Goal: Task Accomplishment & Management: Complete application form

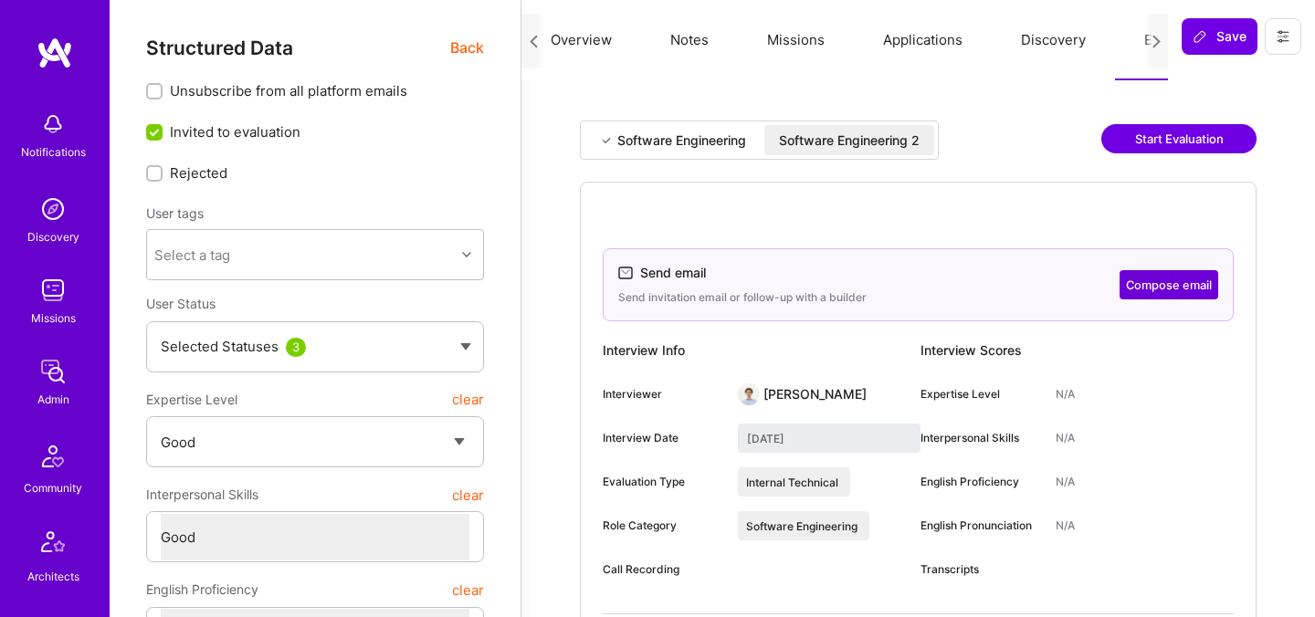
select select "4"
select select "6"
select select "US"
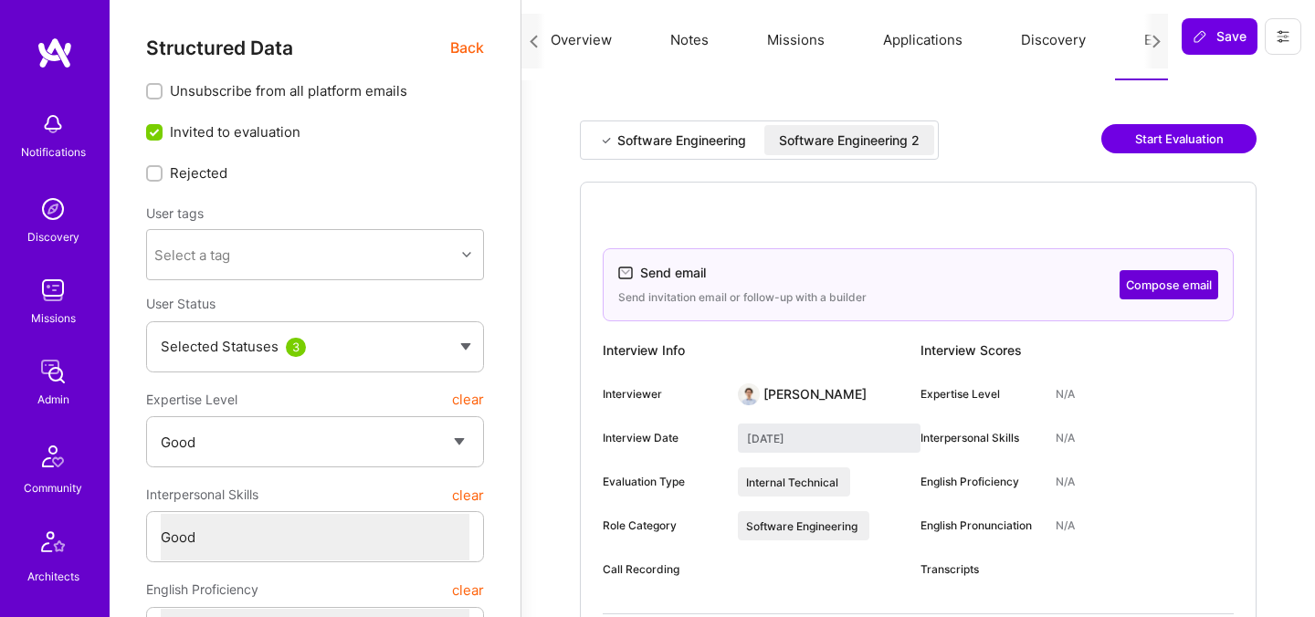
select select "Right Now"
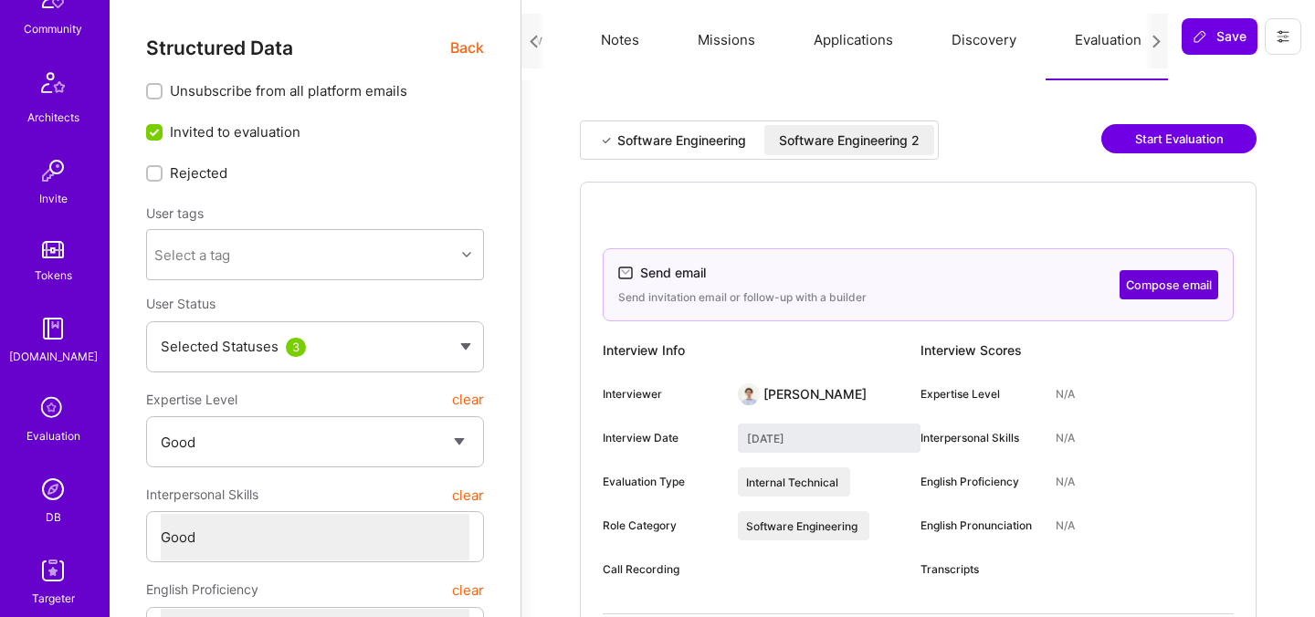
scroll to position [548, 0]
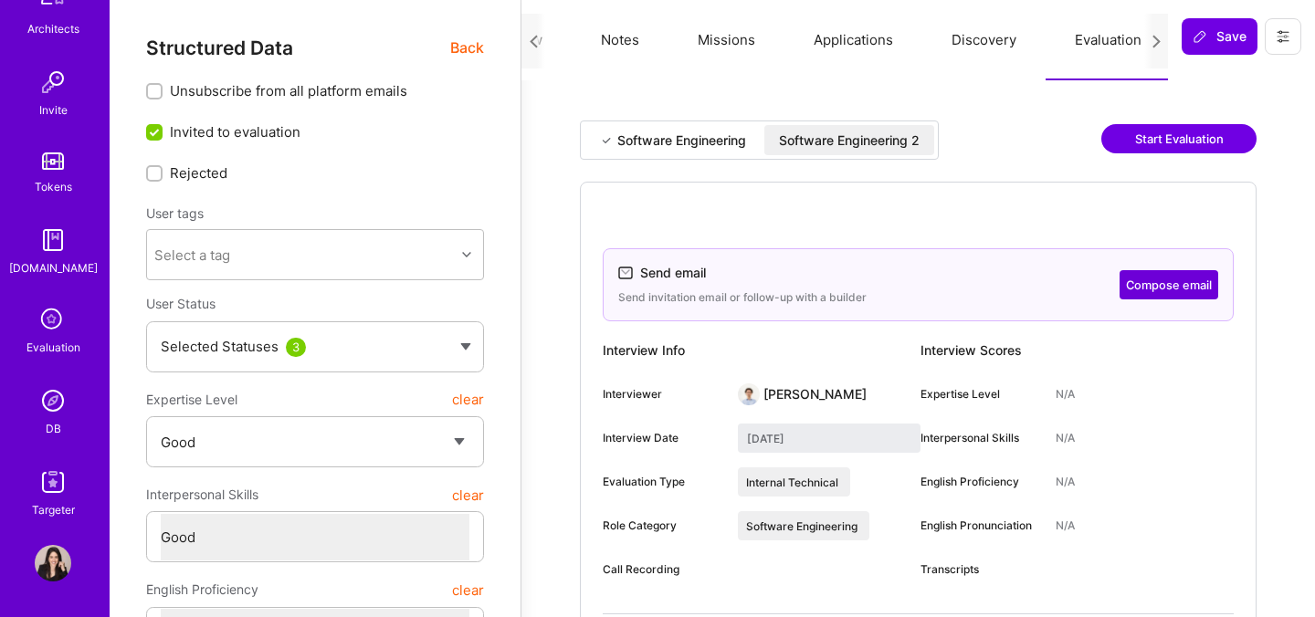
click at [49, 411] on img at bounding box center [53, 401] width 37 height 37
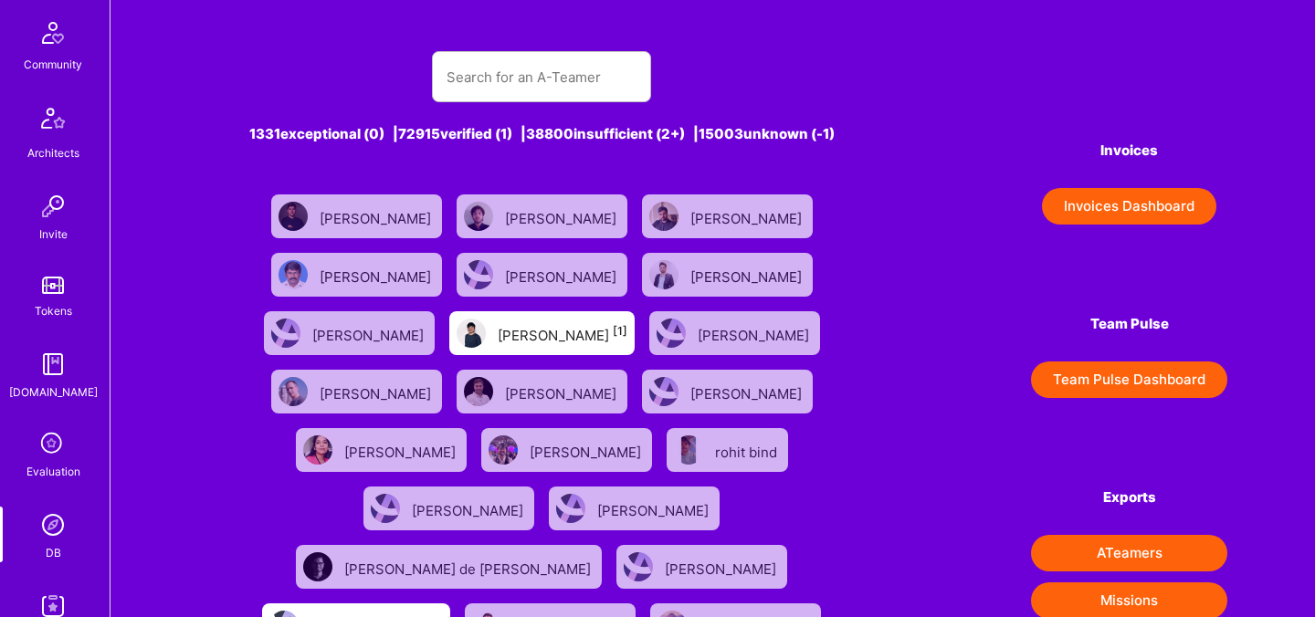
scroll to position [548, 0]
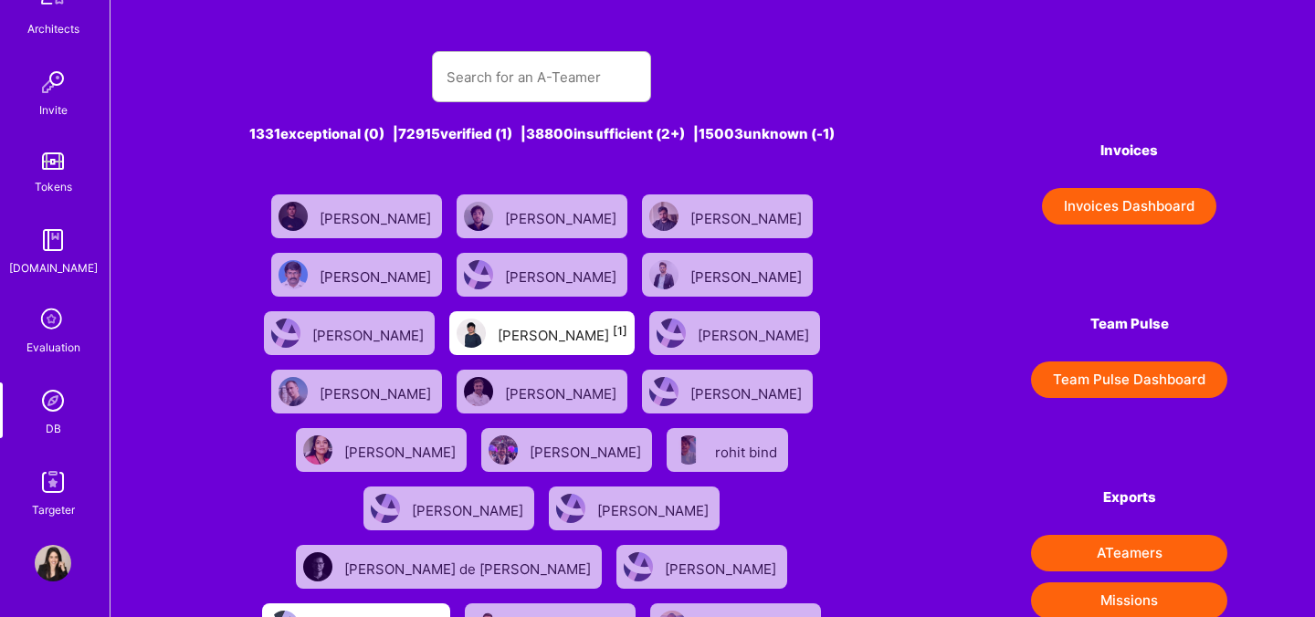
click at [50, 338] on div "Evaluation" at bounding box center [53, 347] width 54 height 19
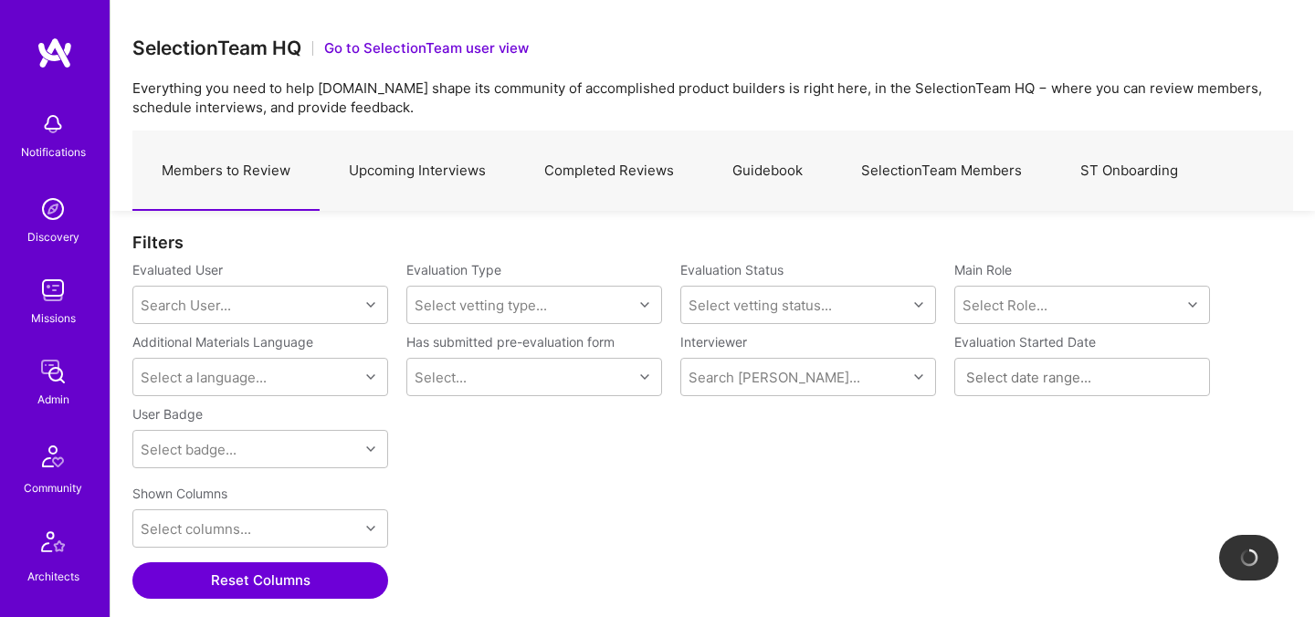
click at [423, 170] on link "Upcoming Interviews" at bounding box center [417, 170] width 195 height 79
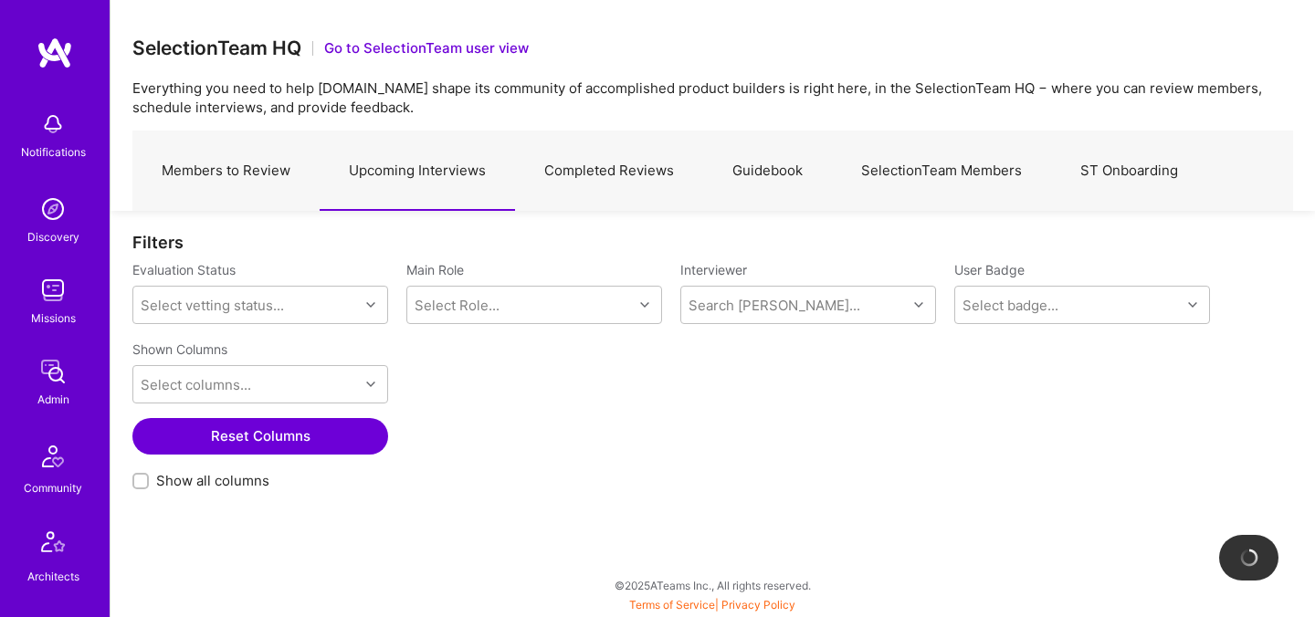
click at [633, 186] on link "Completed Reviews" at bounding box center [609, 170] width 188 height 79
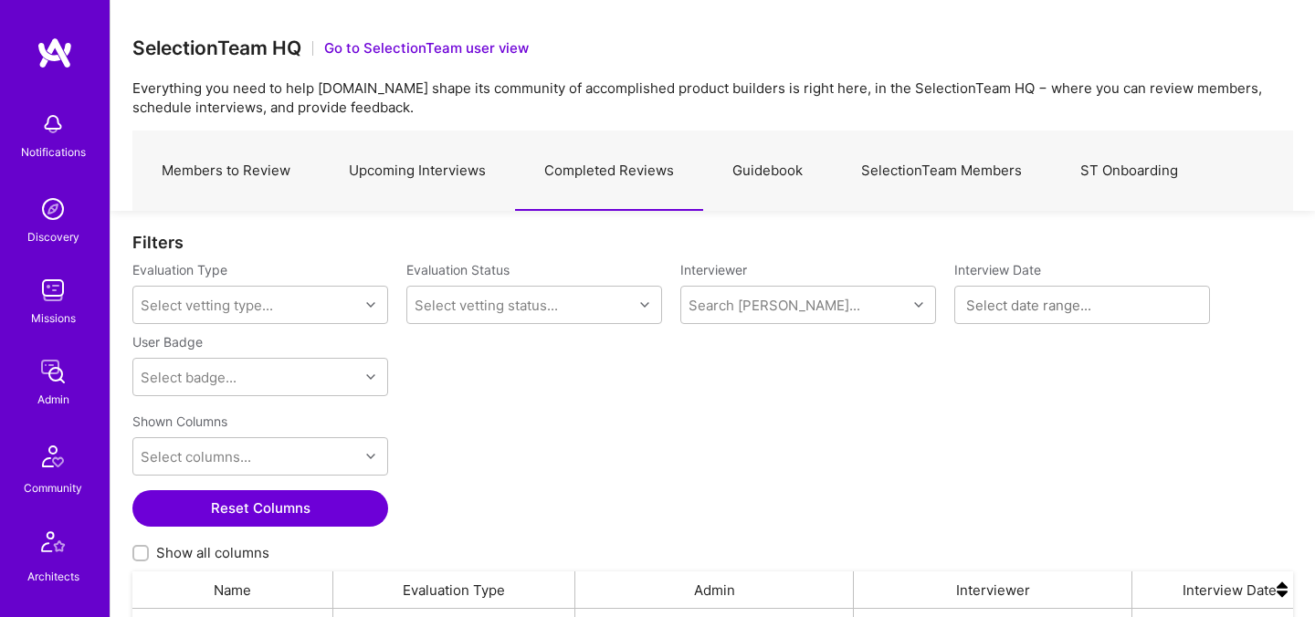
click at [425, 173] on link "Upcoming Interviews" at bounding box center [417, 170] width 195 height 79
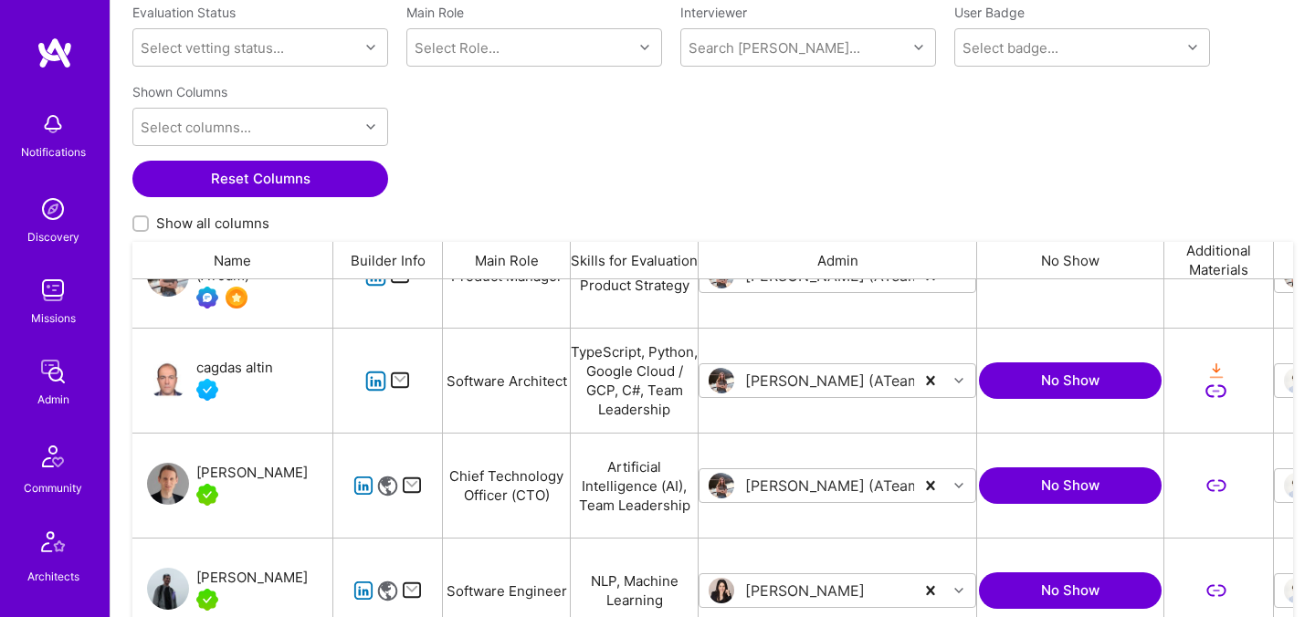
scroll to position [1108, 0]
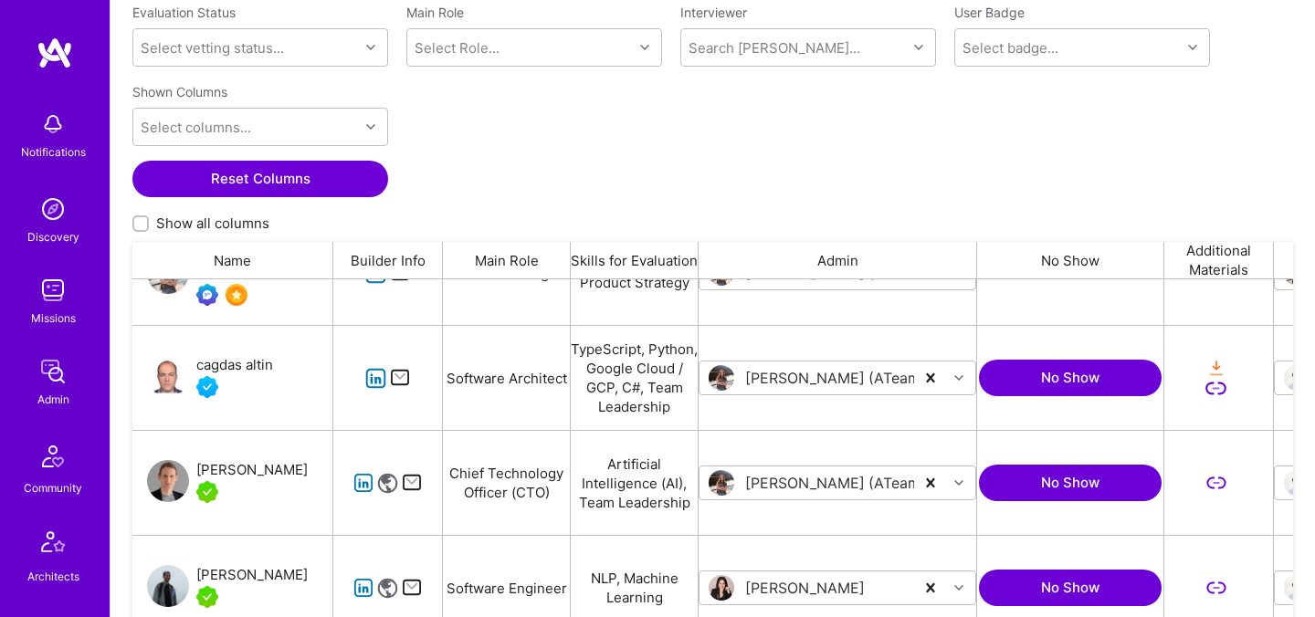
click at [256, 362] on div "cagdas altin" at bounding box center [234, 365] width 77 height 22
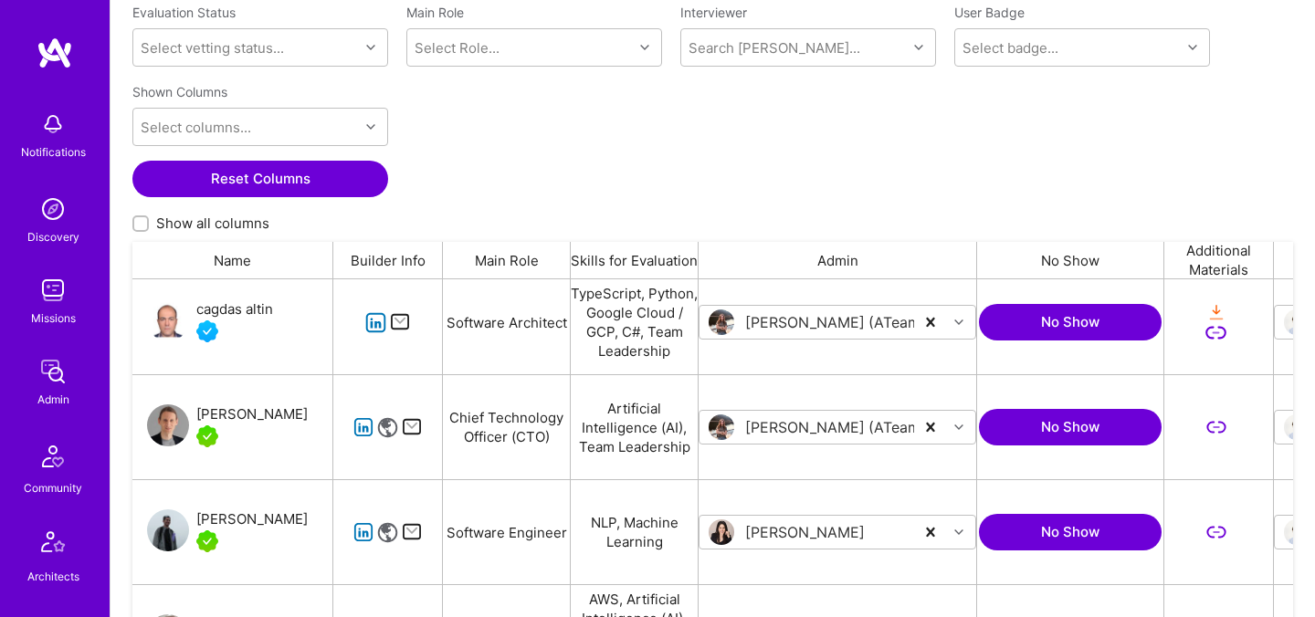
scroll to position [1194, 0]
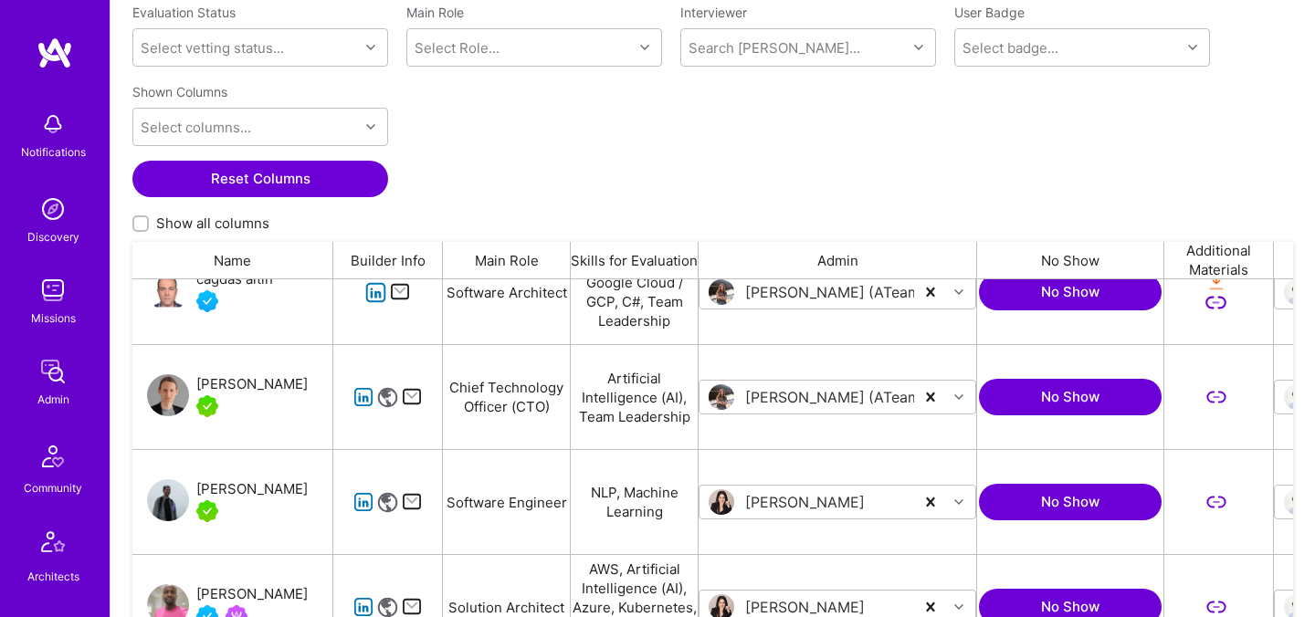
click at [264, 385] on div "Chris Hennigfeld" at bounding box center [251, 384] width 111 height 22
click at [235, 494] on div "Chuong Ngo" at bounding box center [251, 489] width 111 height 22
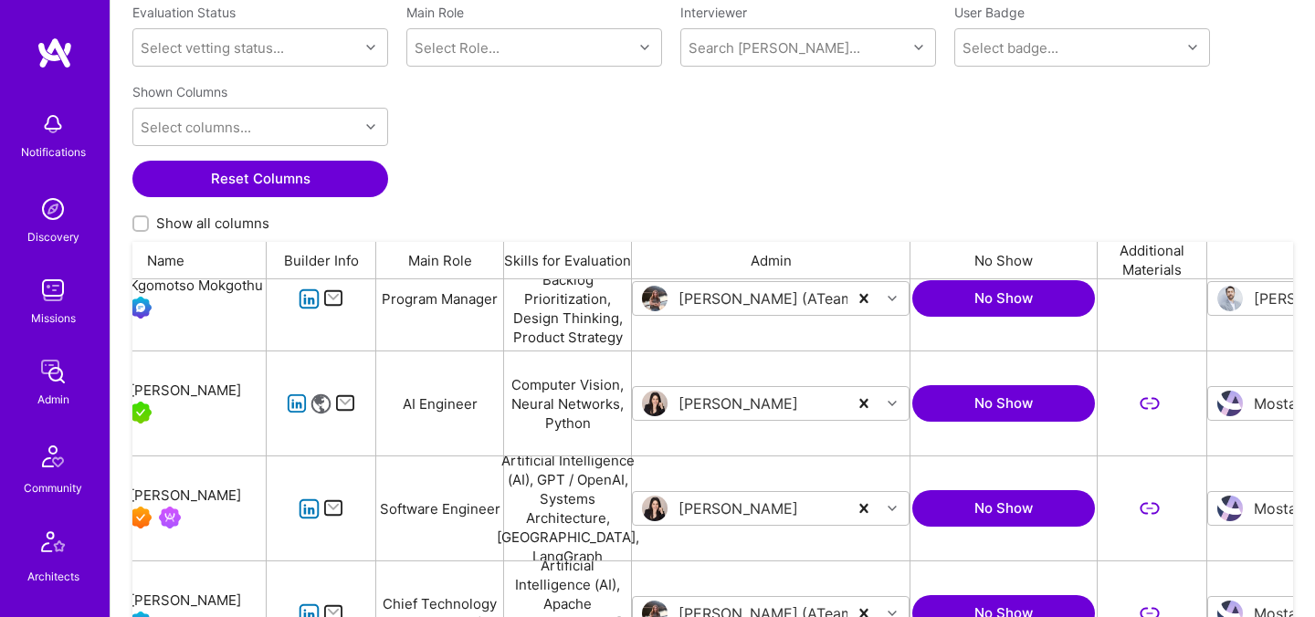
scroll to position [0, 0]
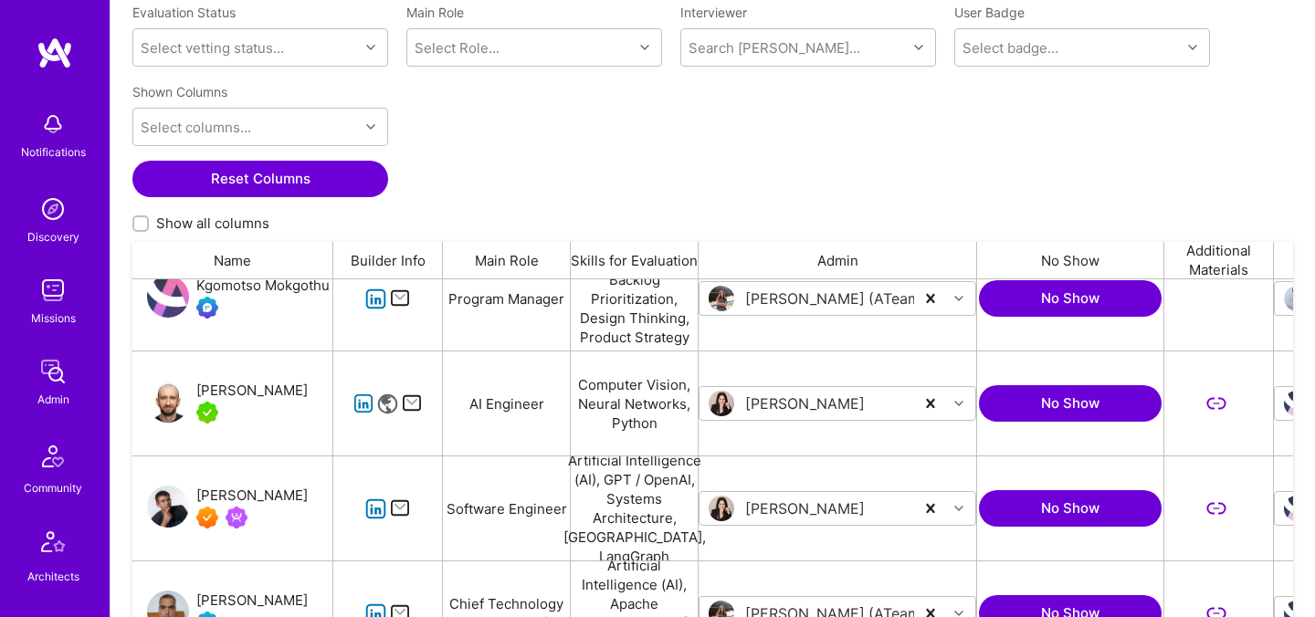
click at [261, 398] on div "Adrian Wolny" at bounding box center [251, 391] width 111 height 22
click at [252, 495] on div "[PERSON_NAME]" at bounding box center [251, 496] width 111 height 22
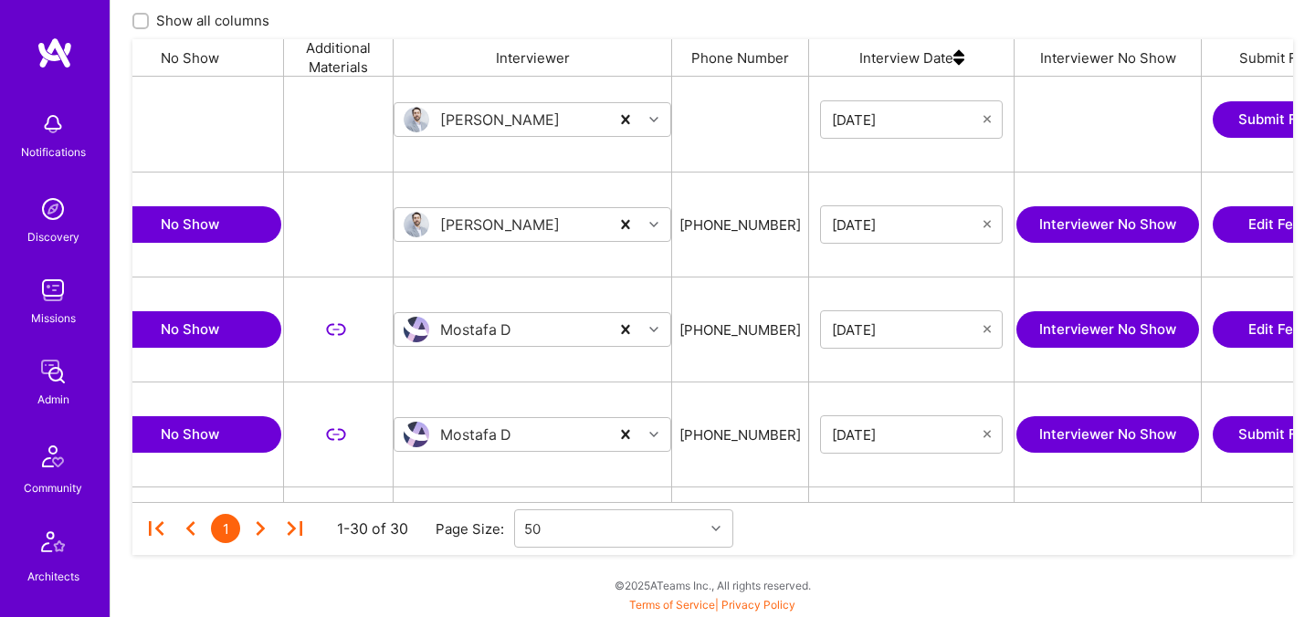
scroll to position [0, 908]
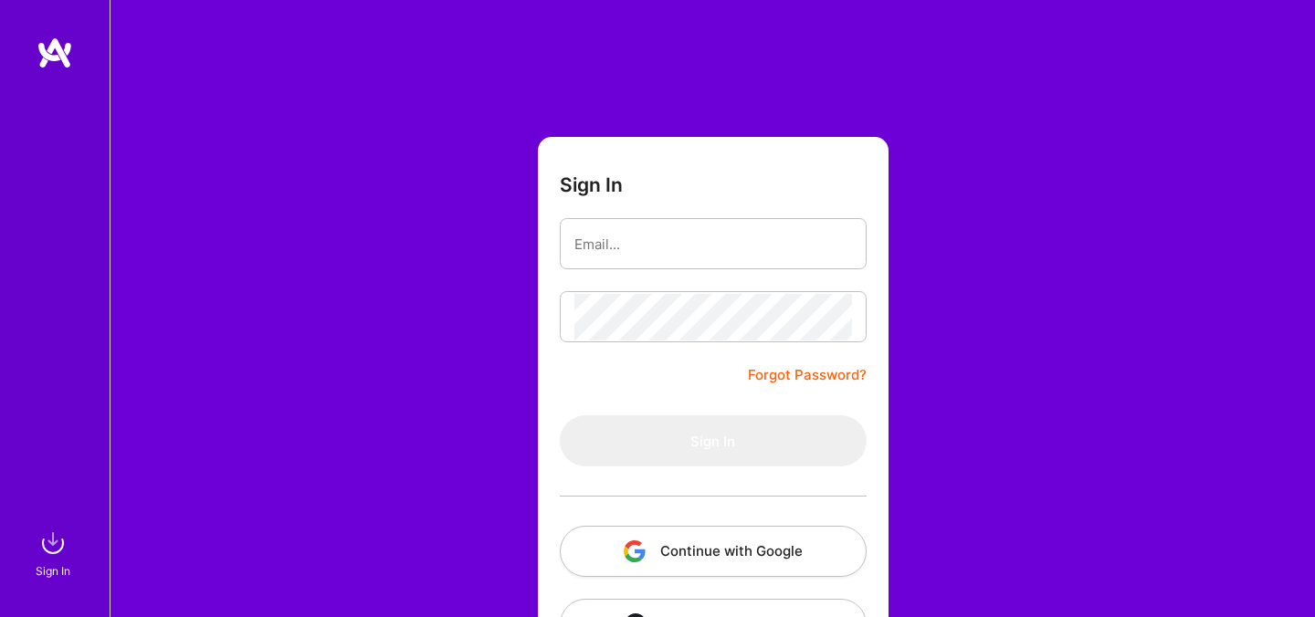
click at [630, 549] on img "button" at bounding box center [635, 552] width 22 height 22
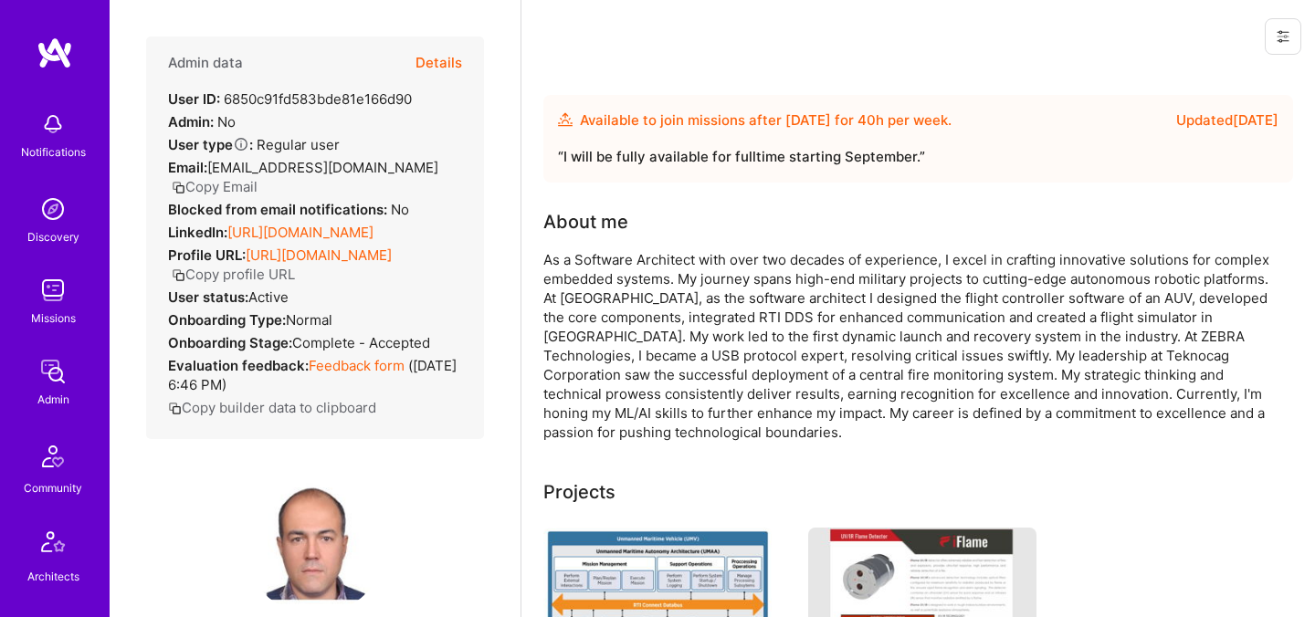
click at [436, 62] on button "Details" at bounding box center [438, 63] width 47 height 53
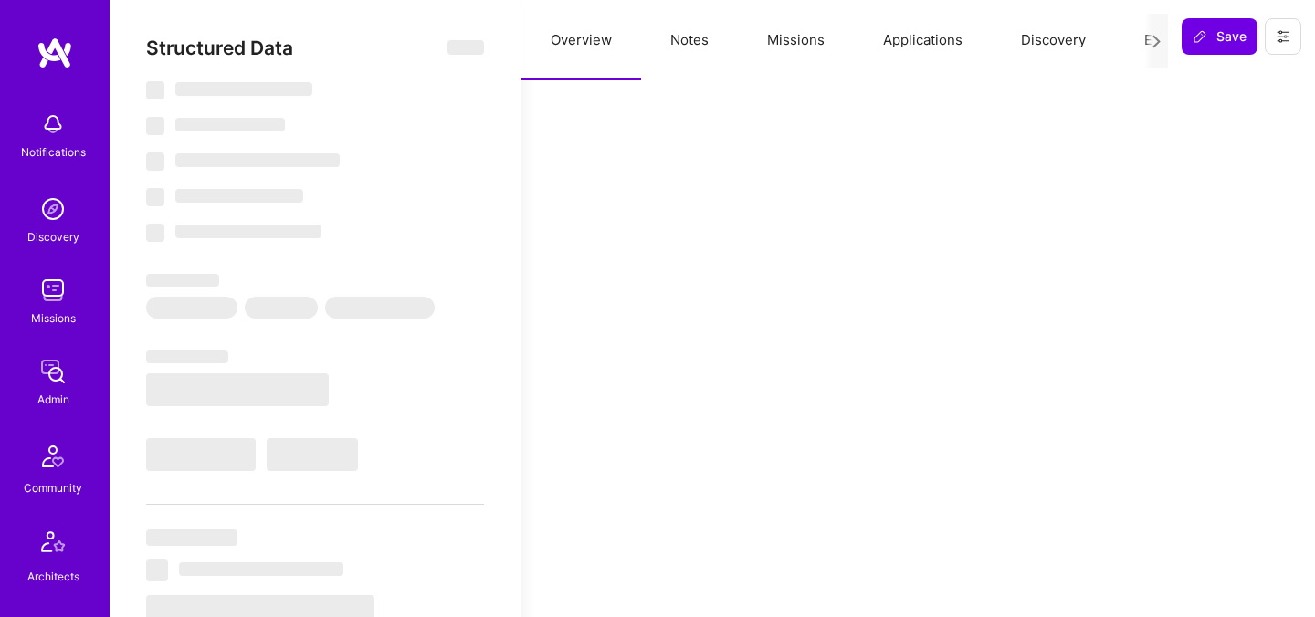
click at [1139, 41] on button "Evaluation" at bounding box center [1177, 40] width 125 height 80
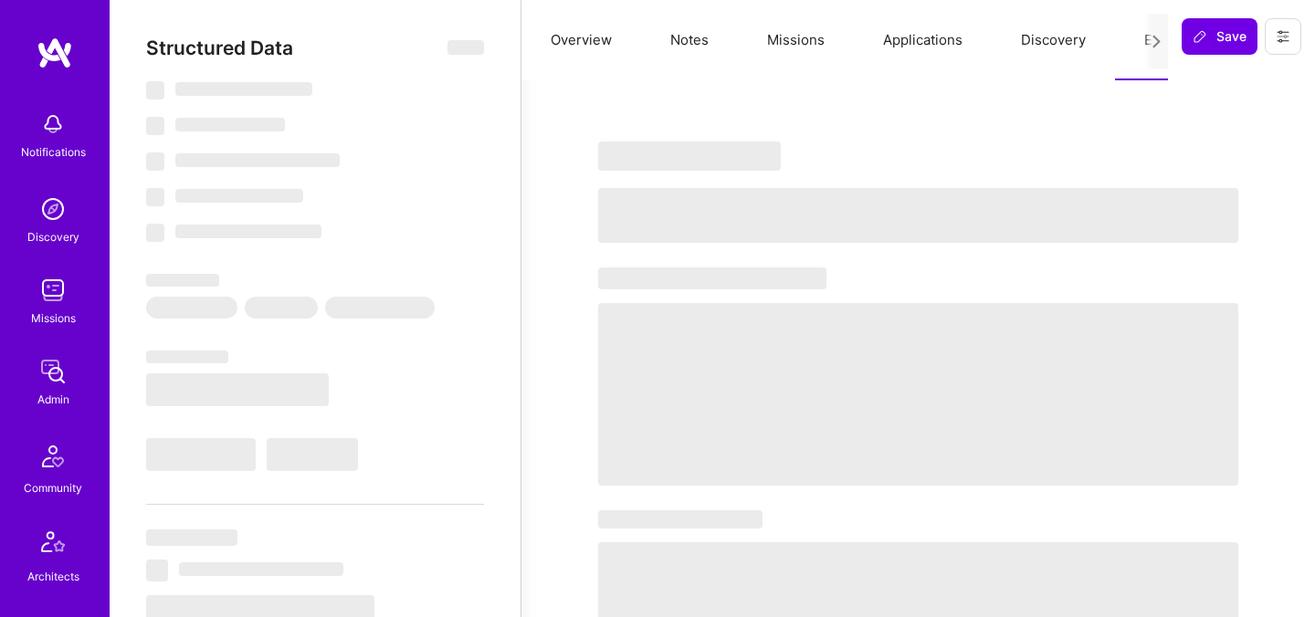
select select "Future Date"
select select "5"
select select "4"
select select "6"
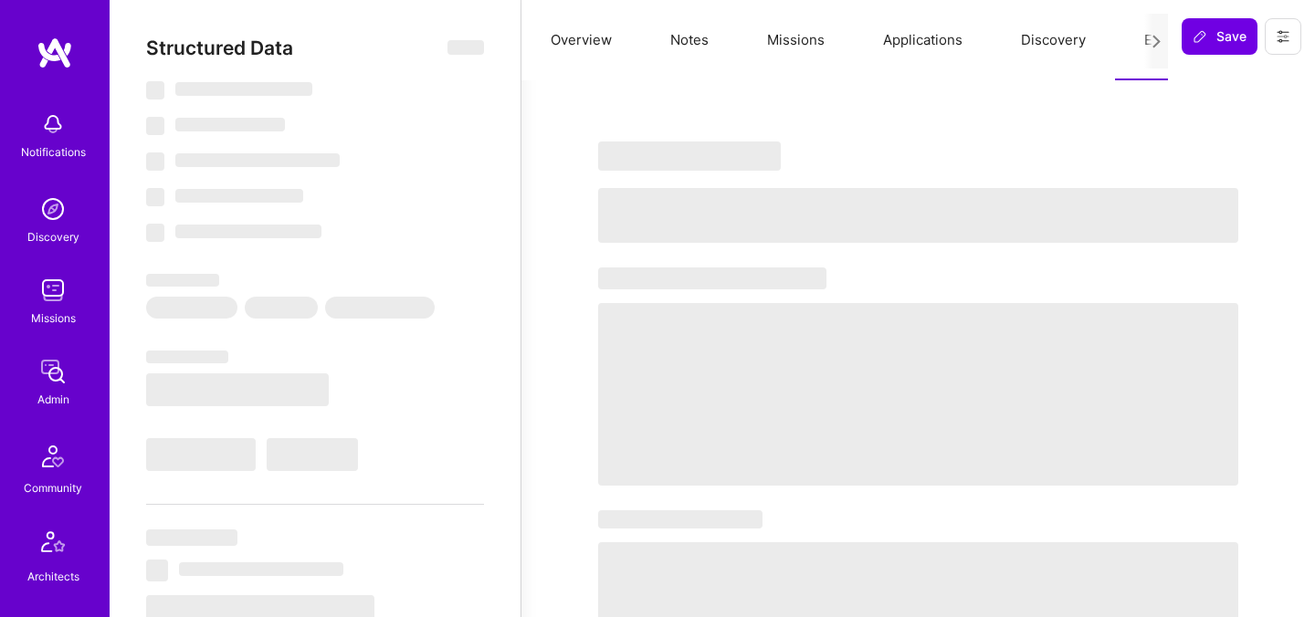
select select "US"
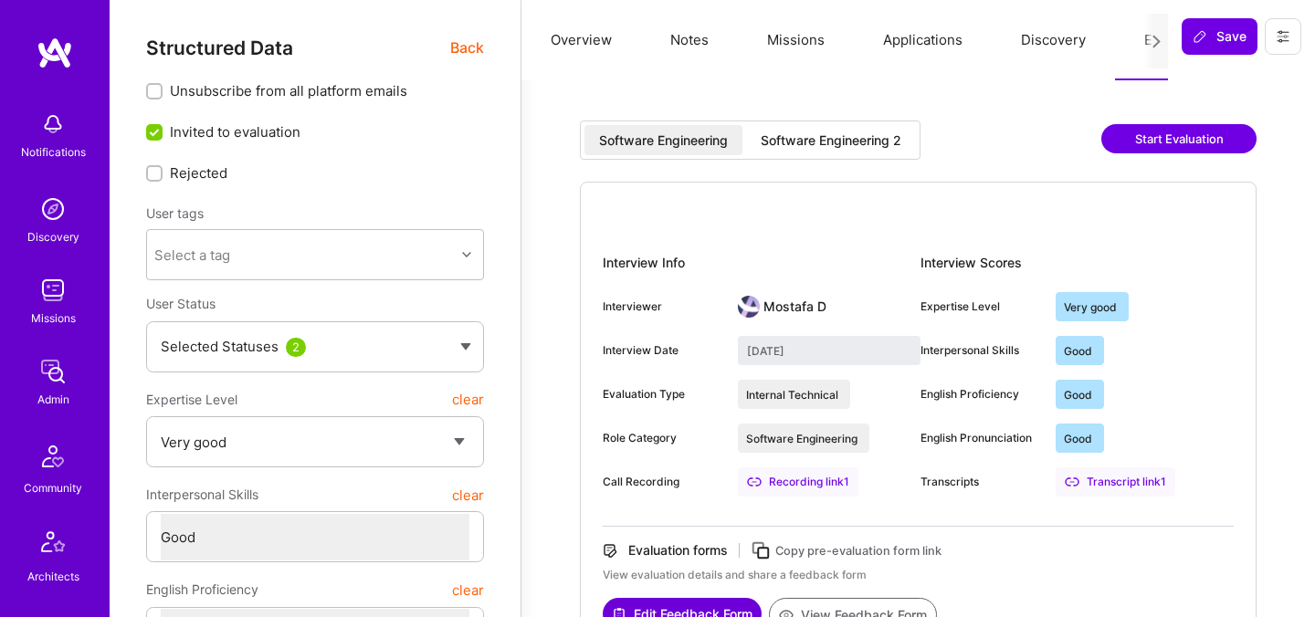
click at [885, 146] on div "Software Engineering 2" at bounding box center [831, 140] width 141 height 18
type input "August 25, 2025"
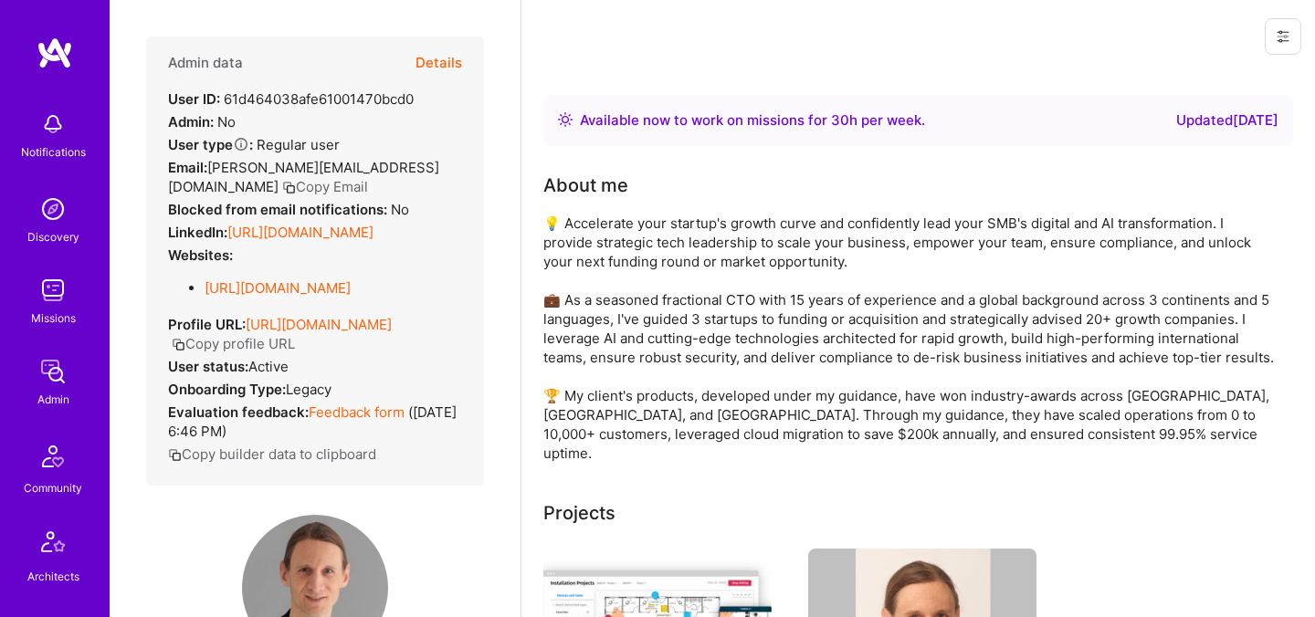
click at [442, 64] on button "Details" at bounding box center [438, 63] width 47 height 53
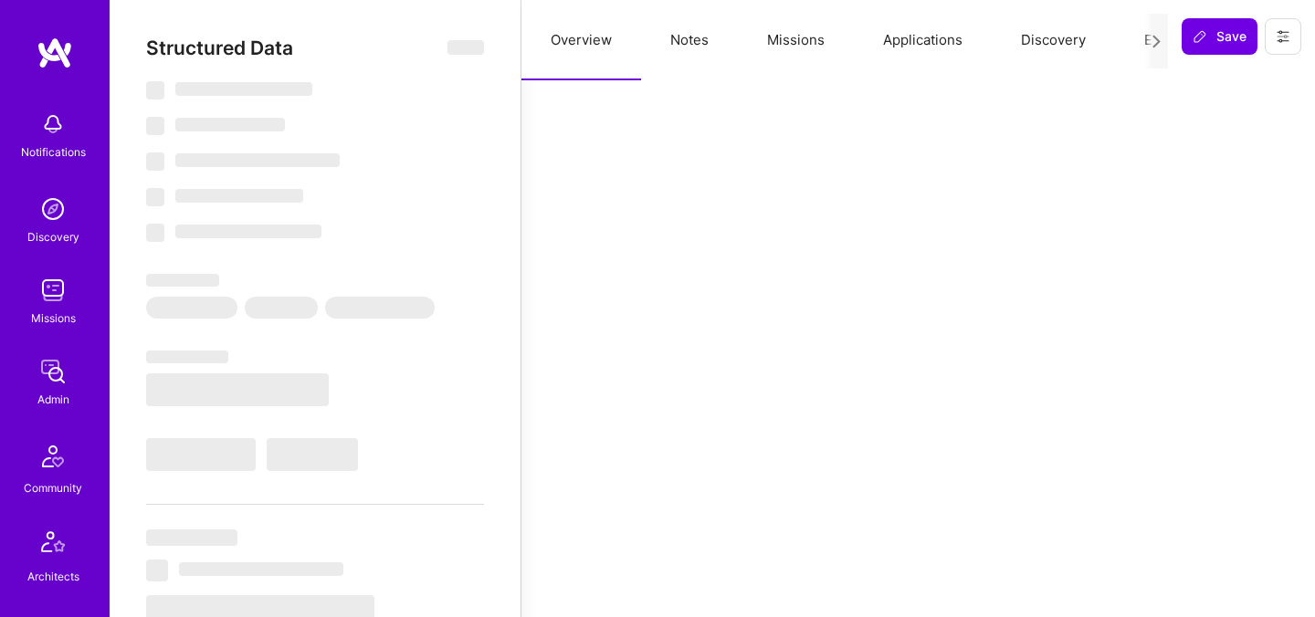
click at [1130, 39] on button "Evaluation" at bounding box center [1177, 40] width 125 height 80
select select "Right Now"
select select "5"
select select "4"
select select "7"
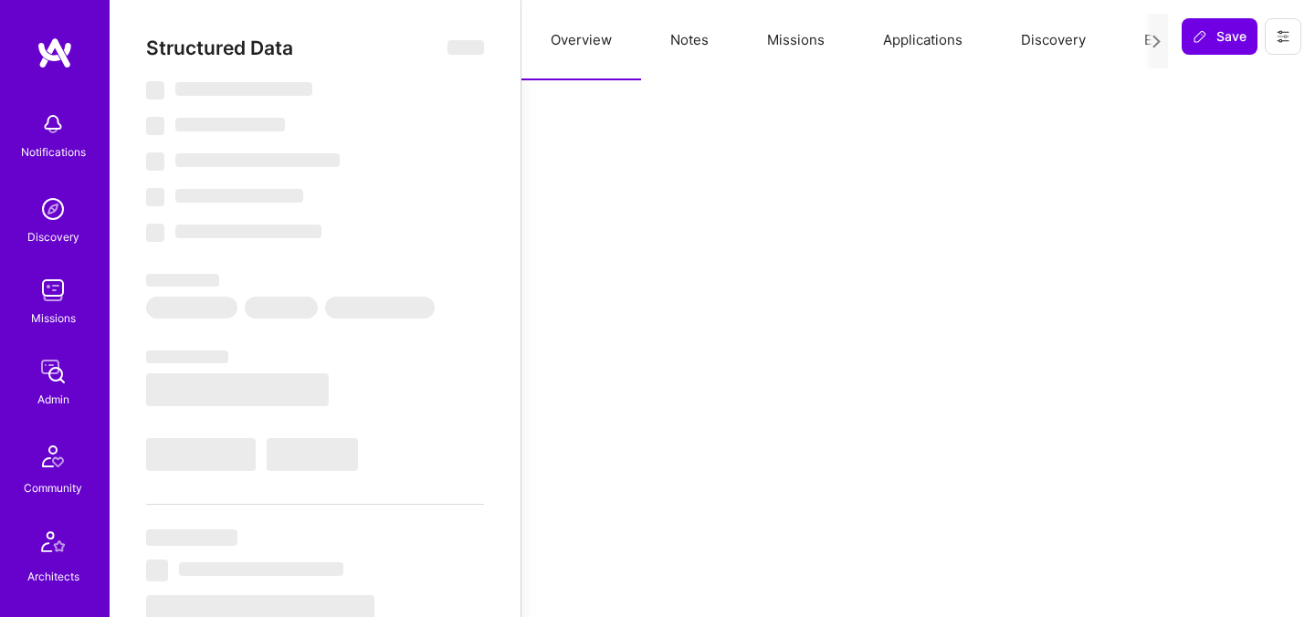
select select "7"
select select "IT"
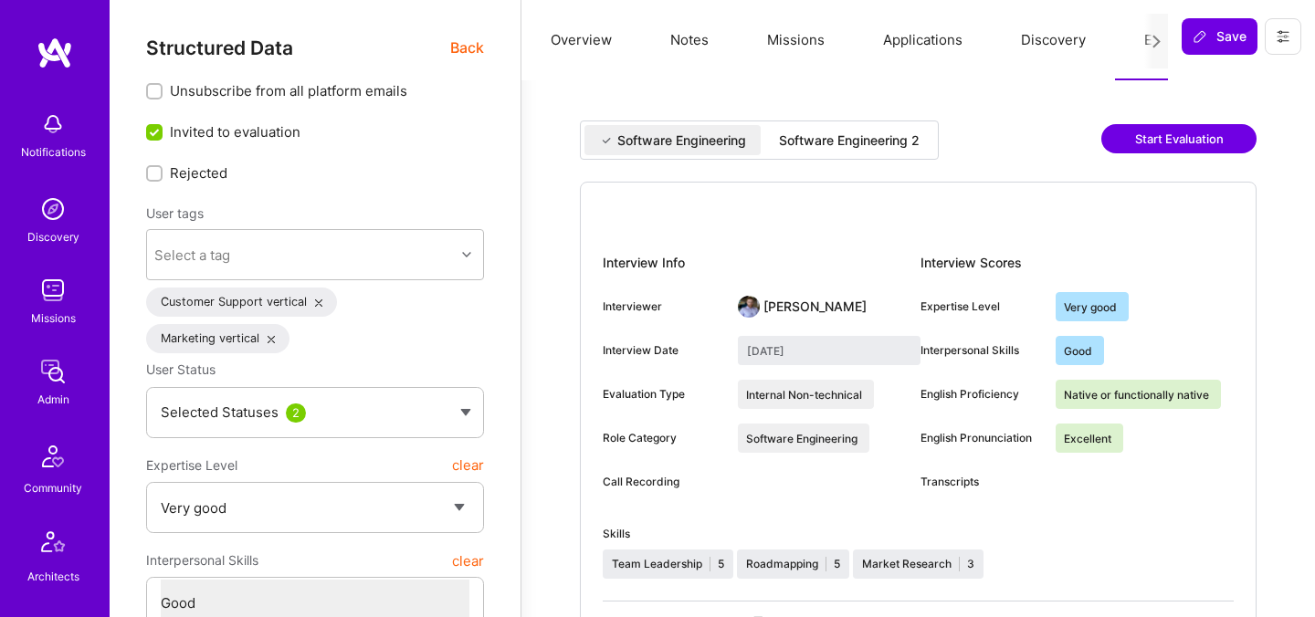
click at [890, 149] on div "Software Engineering 2" at bounding box center [849, 140] width 141 height 18
type input "August 27, 2025"
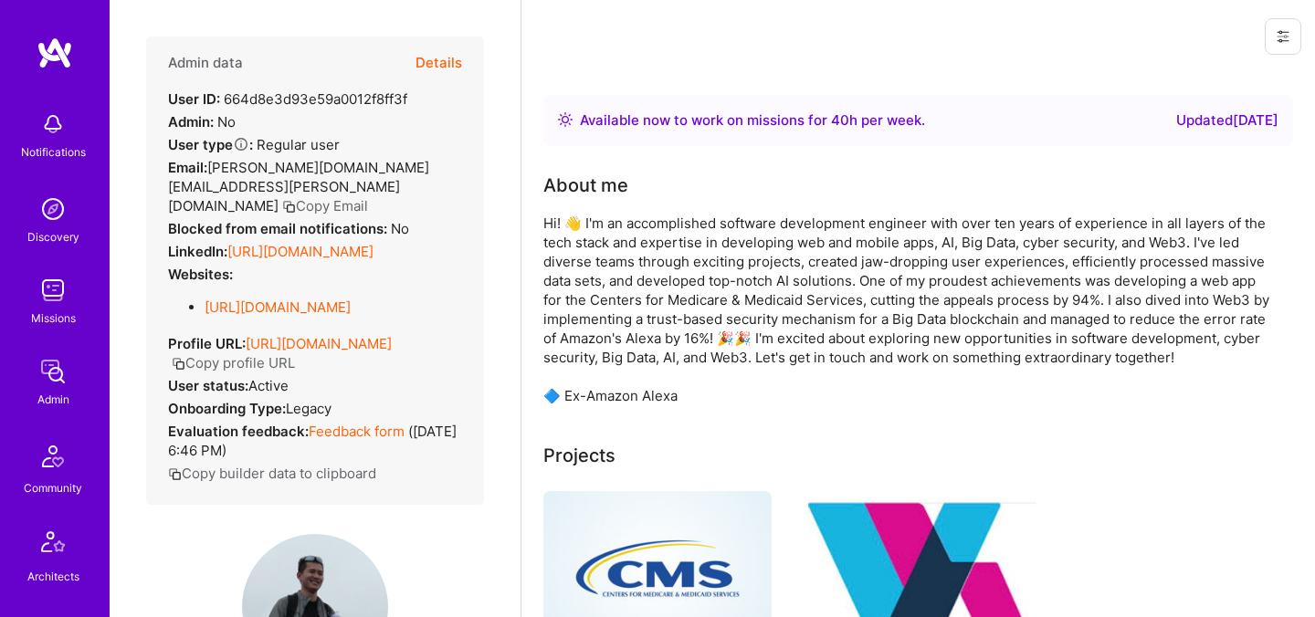
click at [439, 72] on button "Details" at bounding box center [438, 63] width 47 height 53
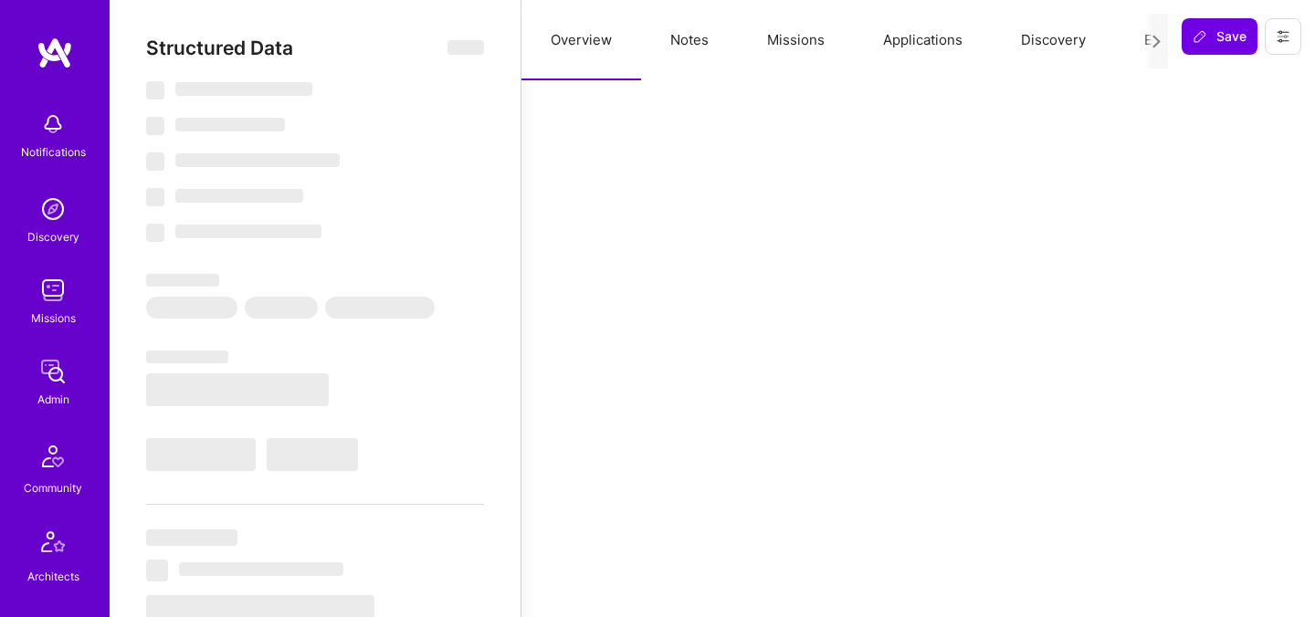
click at [1141, 57] on button "Evaluation" at bounding box center [1177, 40] width 125 height 80
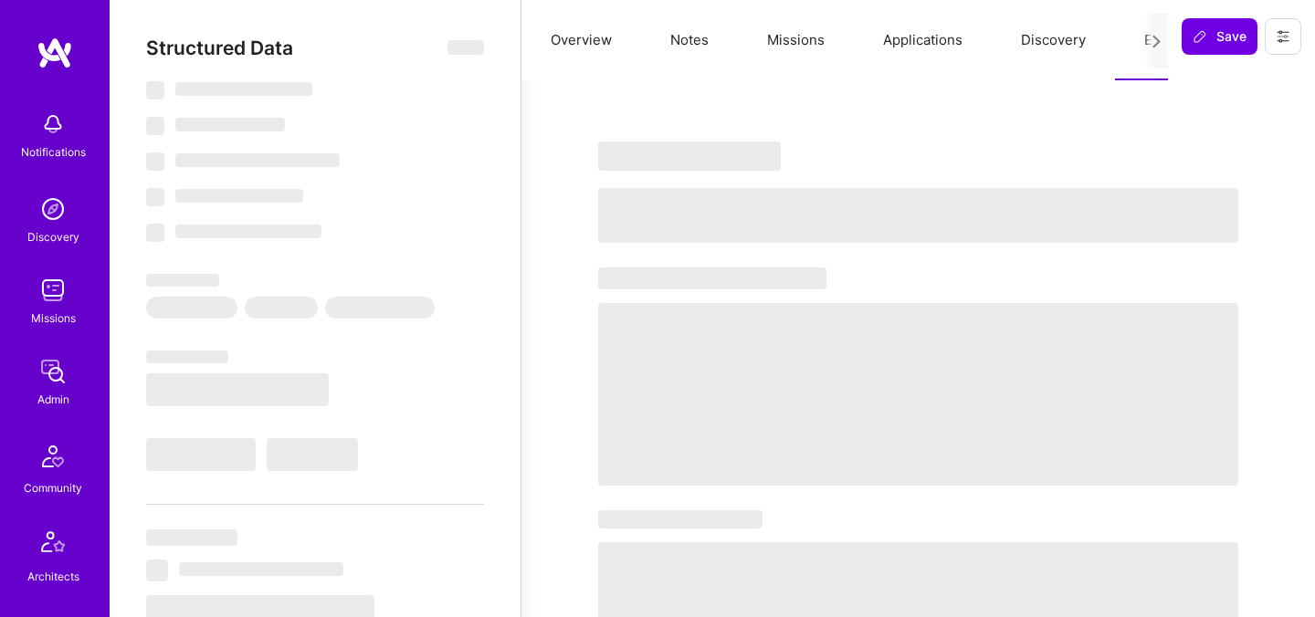
select select "Right Now"
select select "5"
select select "4"
select select "7"
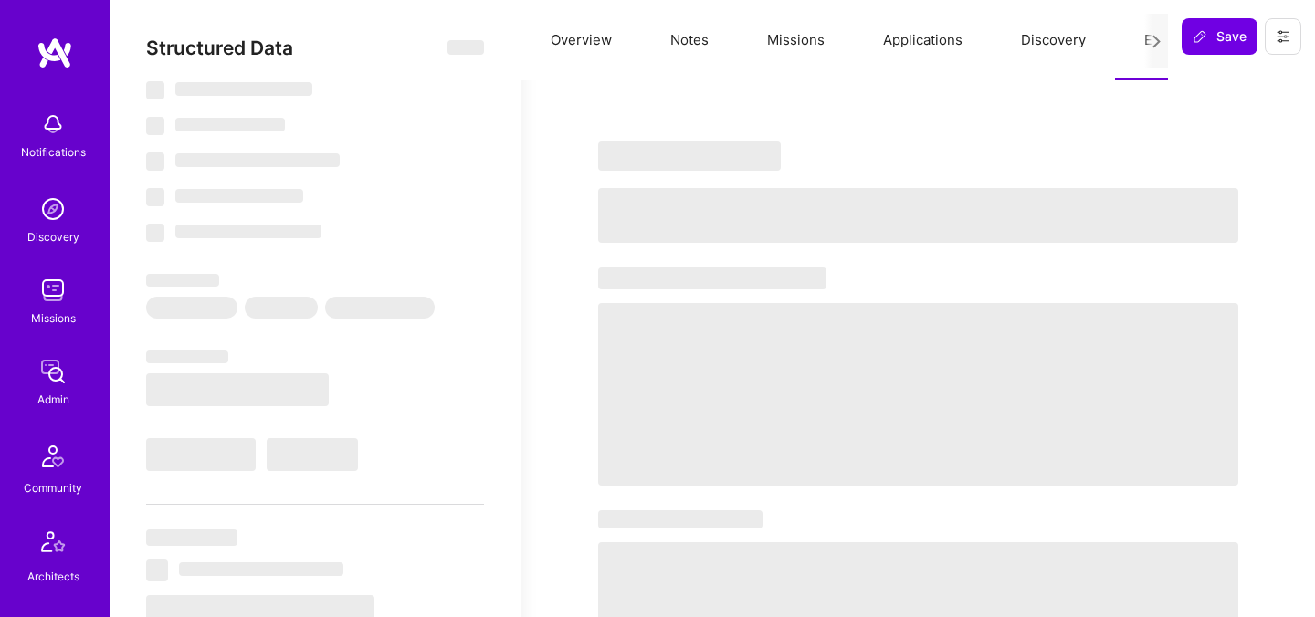
select select "US"
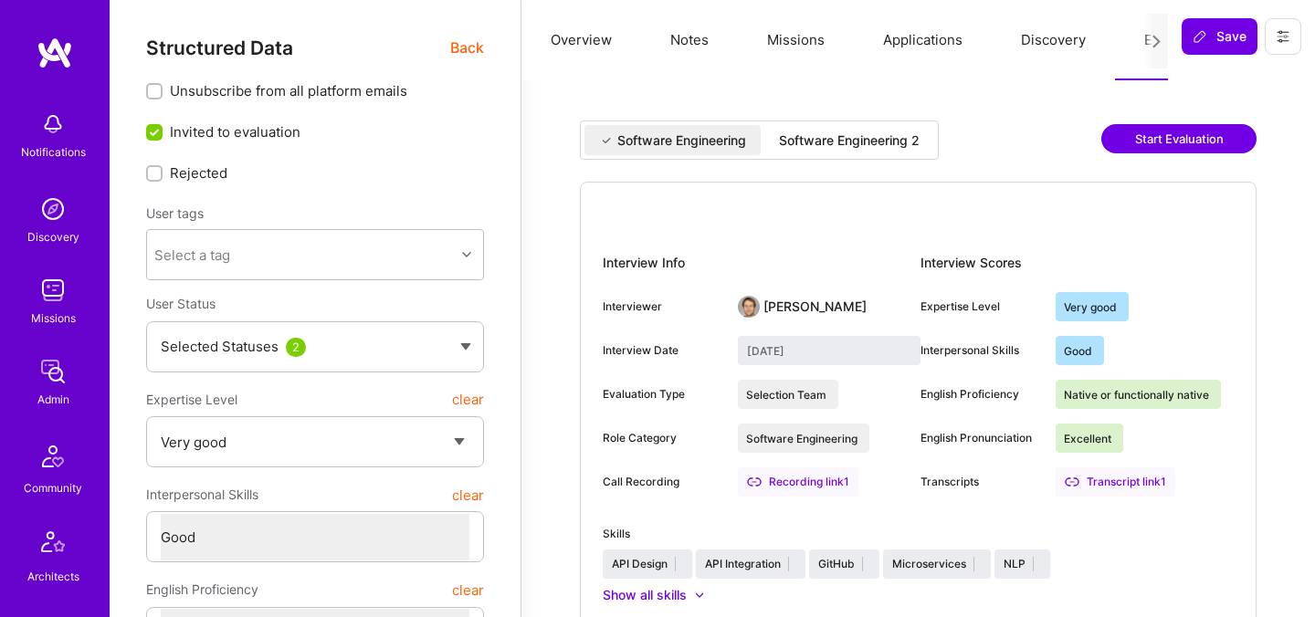
click at [820, 141] on div "Software Engineering 2" at bounding box center [849, 140] width 141 height 18
type input "August 28, 2025"
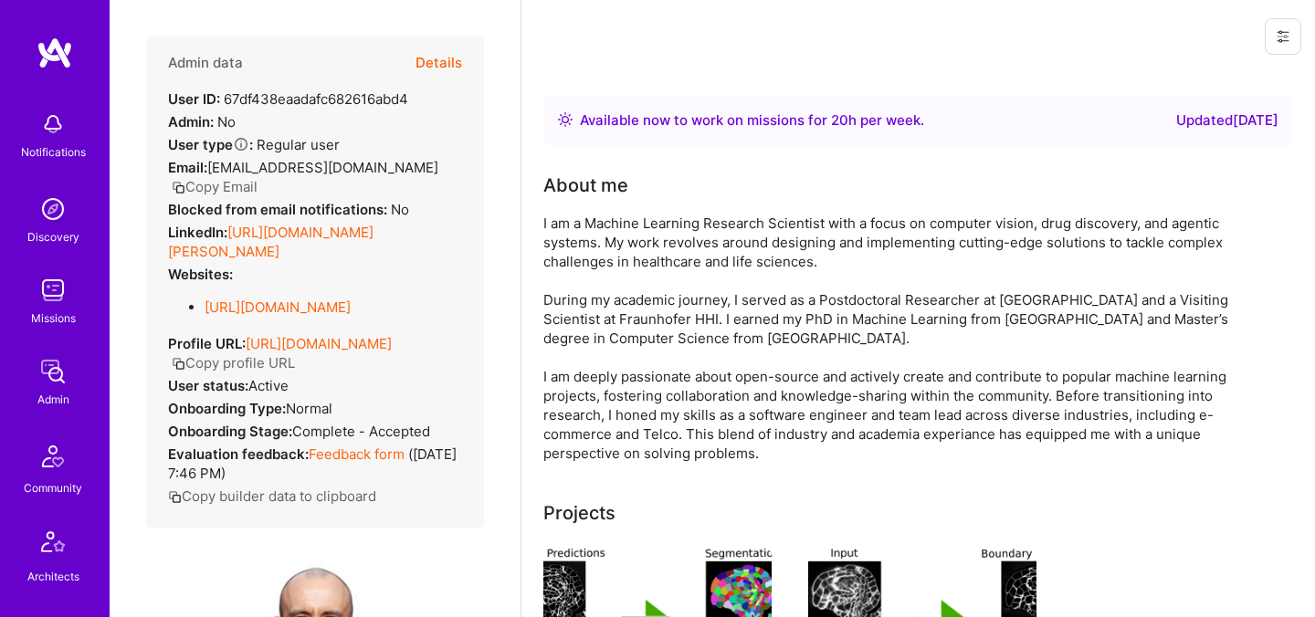
click at [449, 49] on button "Details" at bounding box center [438, 63] width 47 height 53
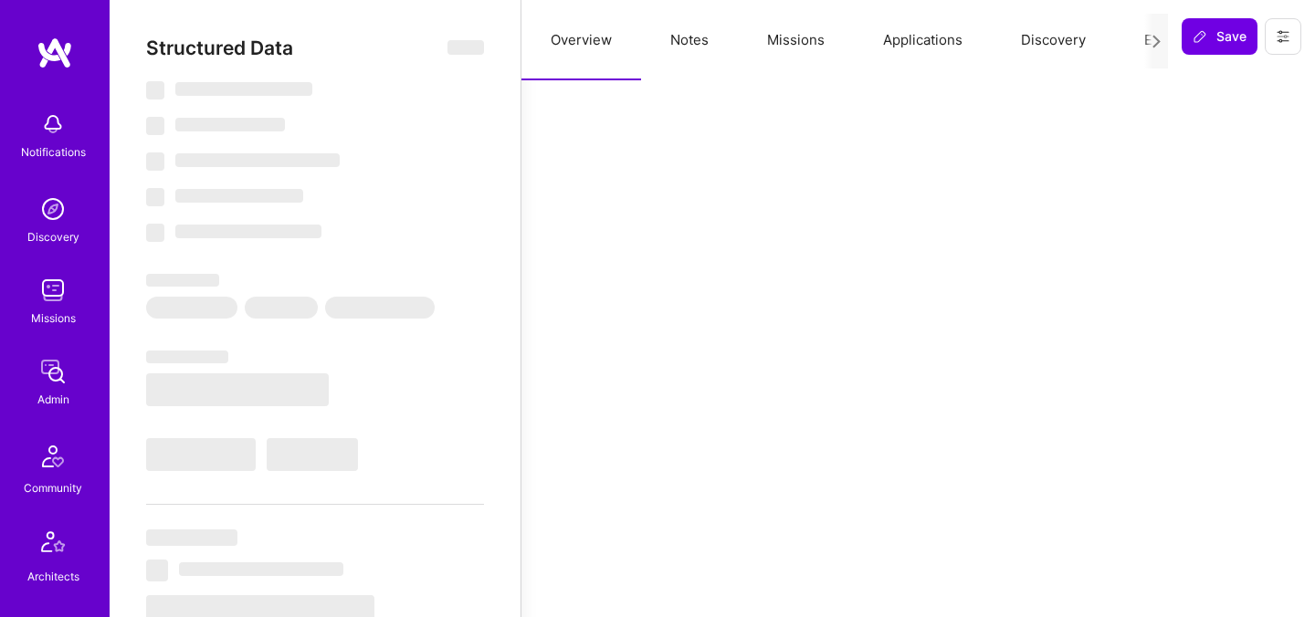
select select "Right Now"
select select "5"
select select "7"
select select "6"
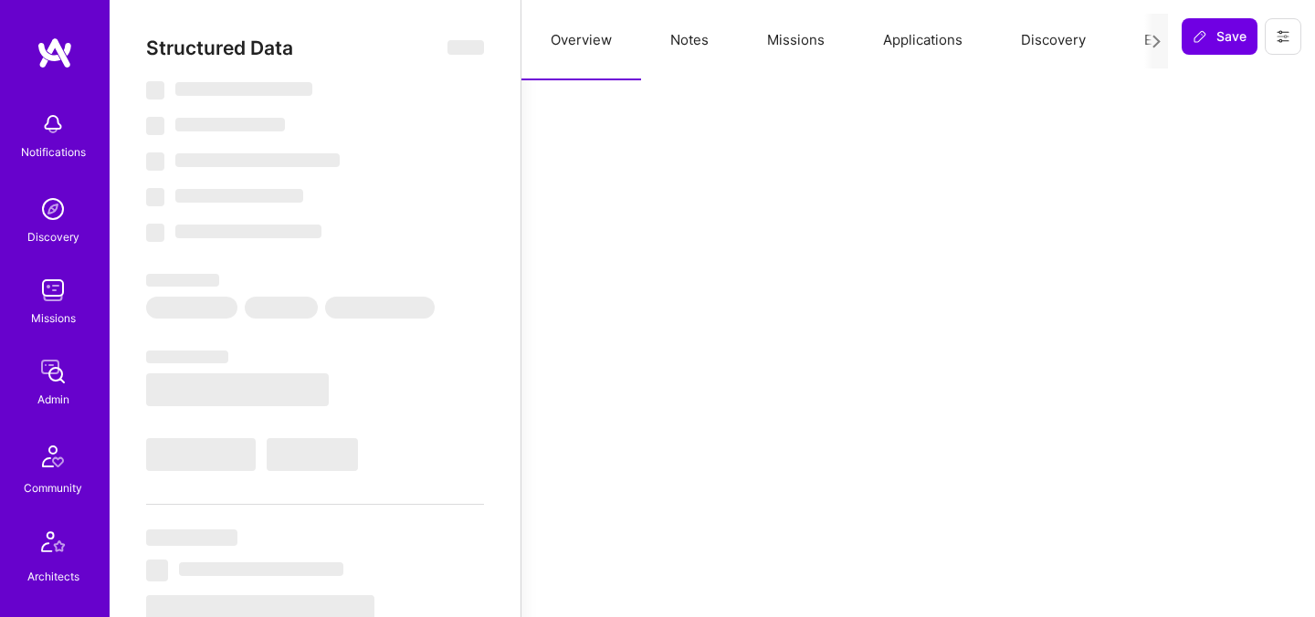
select select "DE"
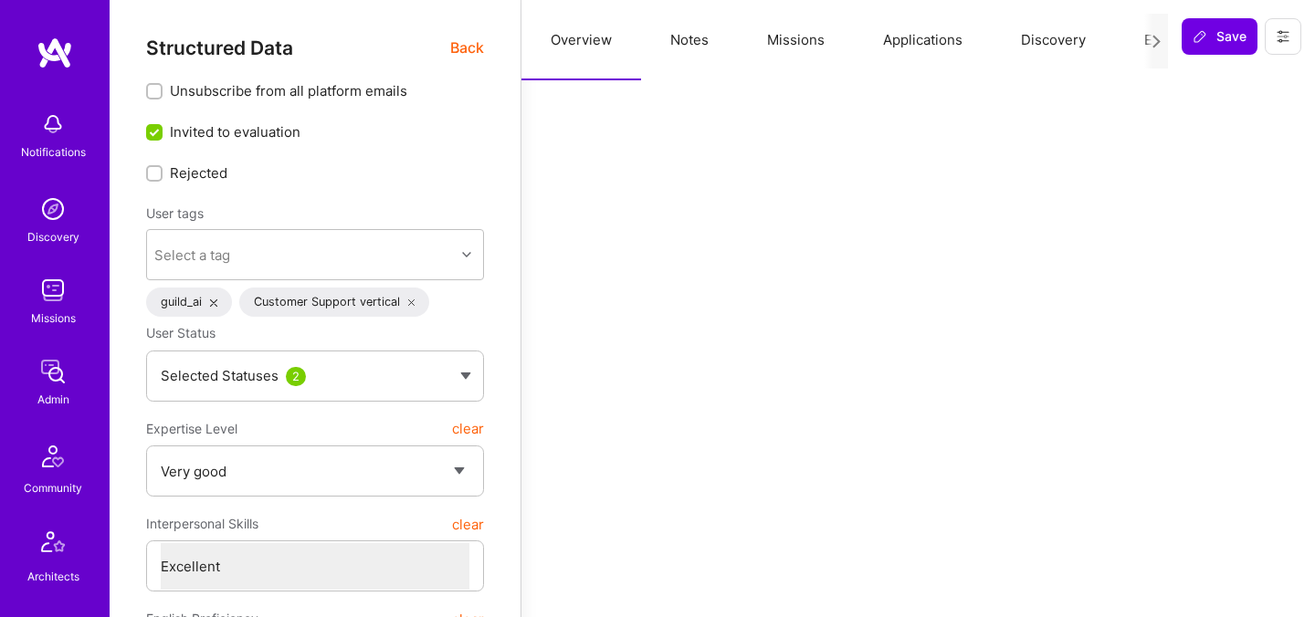
click at [1139, 41] on button "Evaluation" at bounding box center [1177, 40] width 125 height 80
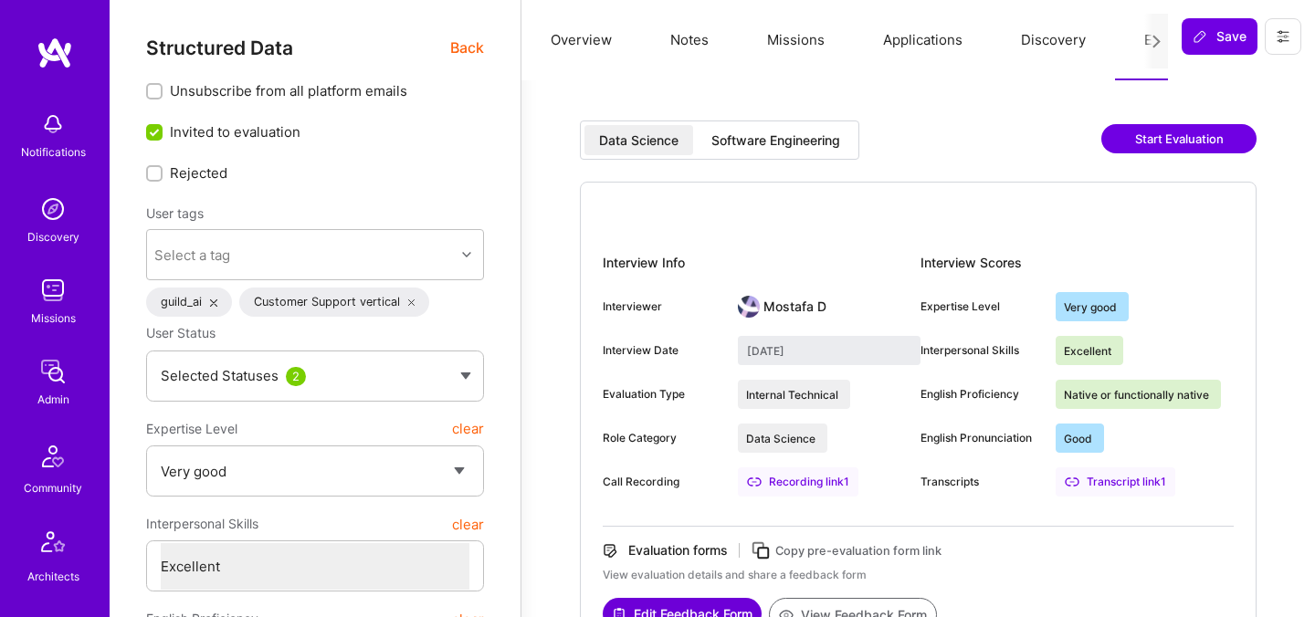
click at [786, 139] on div "Software Engineering" at bounding box center [775, 140] width 129 height 18
type input "[DATE]"
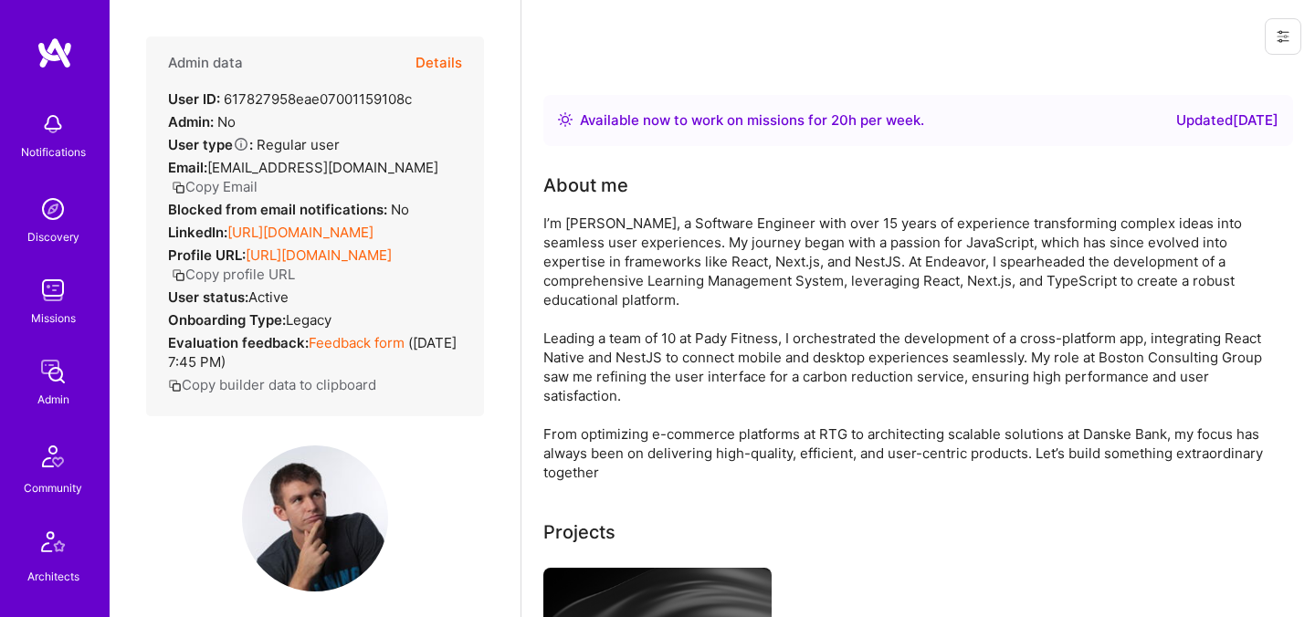
click at [446, 70] on button "Details" at bounding box center [438, 63] width 47 height 53
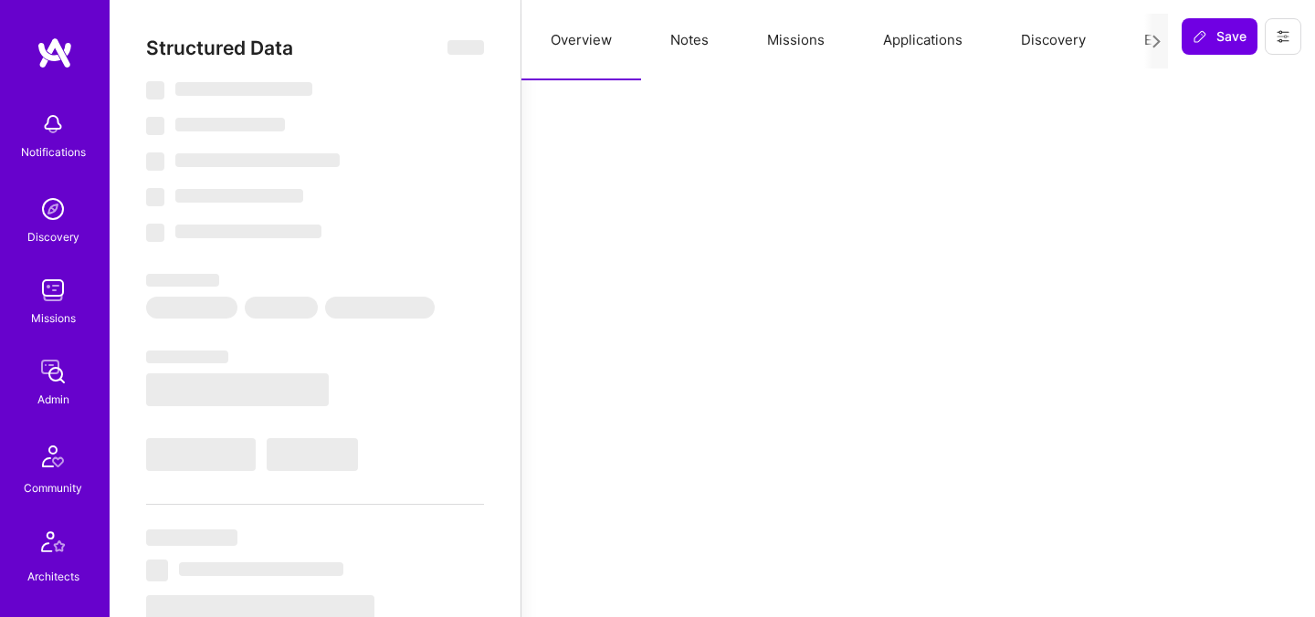
click at [1131, 39] on button "Evaluation" at bounding box center [1177, 40] width 125 height 80
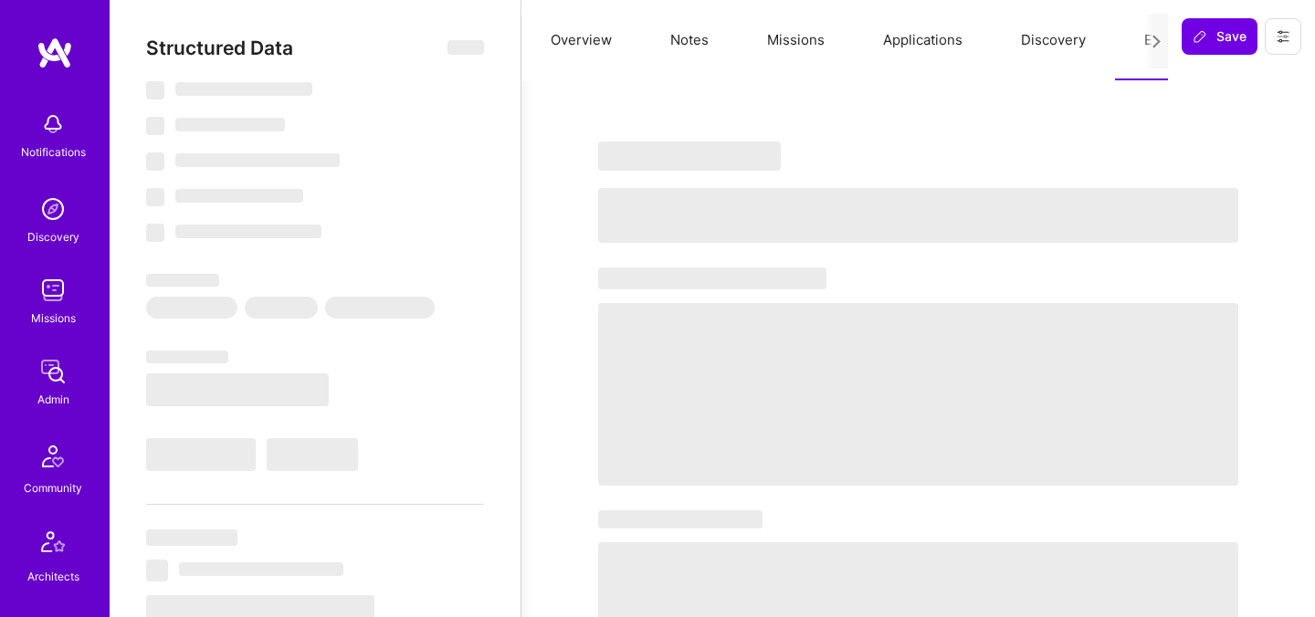
select select "Right Now"
select select "7"
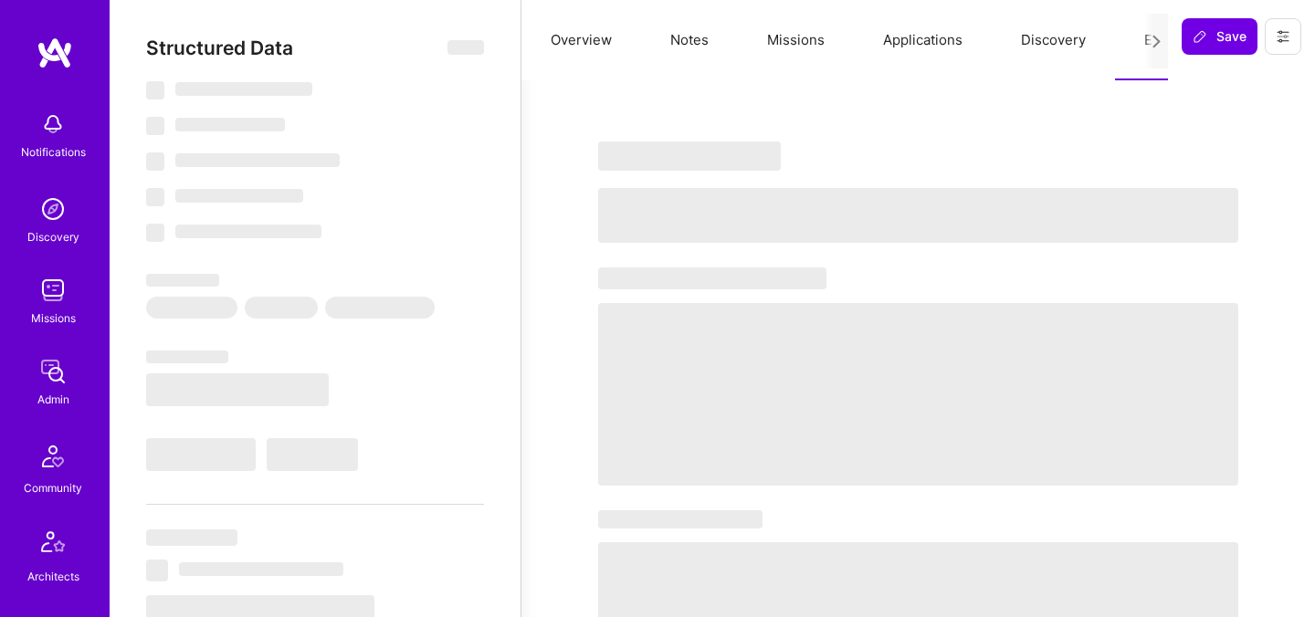
select select "PL"
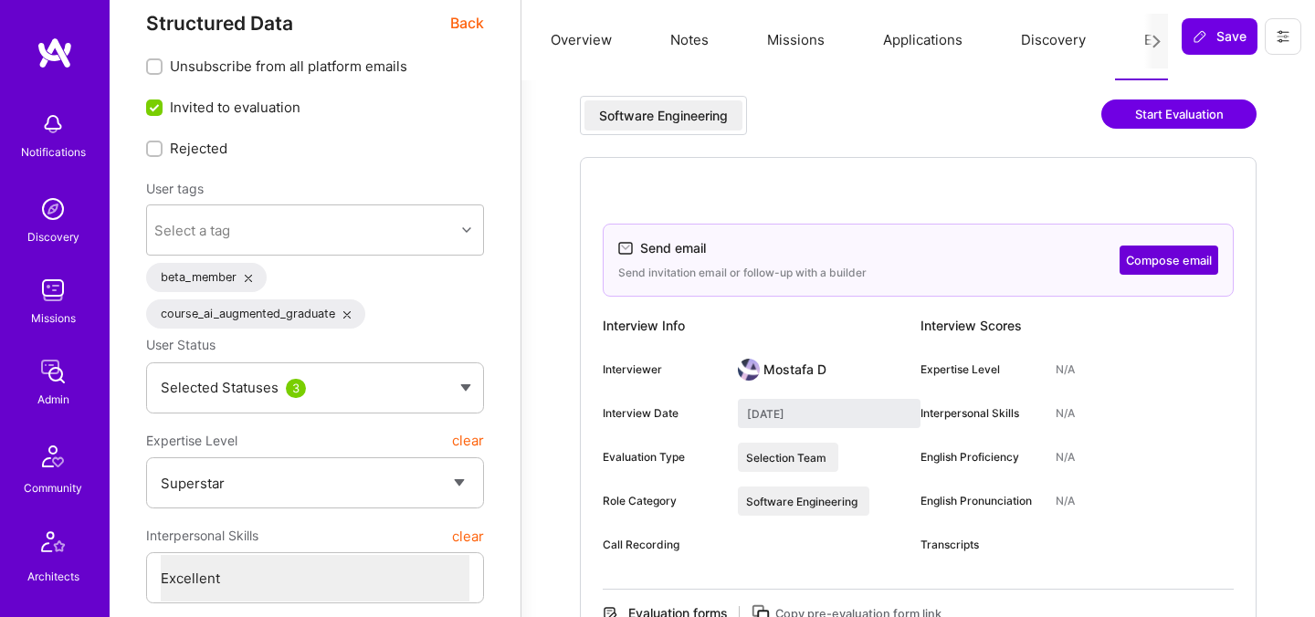
scroll to position [42, 0]
